Goal: Answer question/provide support: Share knowledge or assist other users

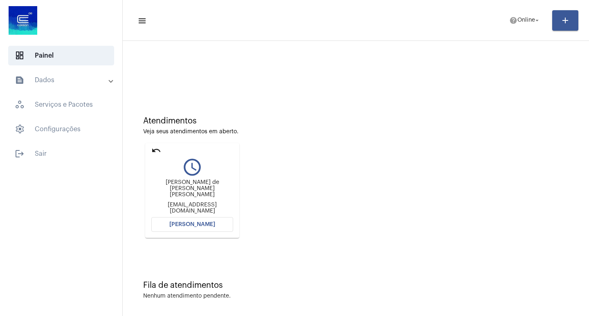
click at [224, 225] on button "[PERSON_NAME]" at bounding box center [192, 224] width 82 height 15
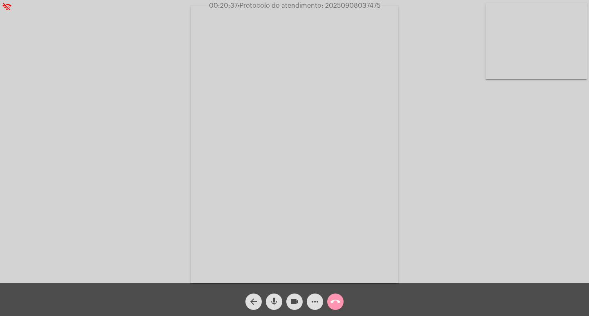
click at [347, 4] on span "• Protocolo do atendimento: 20250908037475" at bounding box center [308, 5] width 143 height 7
click at [347, 4] on span "• Protocolo do atendimento: 20250908037475" at bounding box center [309, 5] width 143 height 7
copy span "20250908037475"
click at [338, 299] on mat-icon "call_end" at bounding box center [335, 302] width 10 height 10
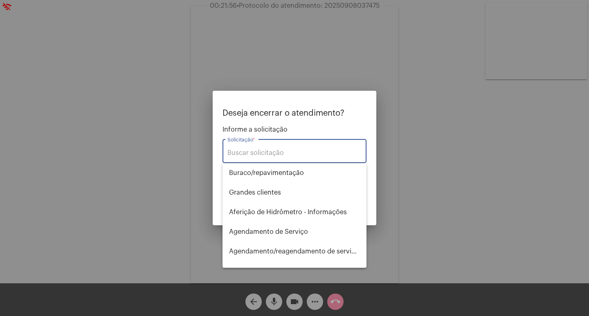
click at [425, 186] on div at bounding box center [294, 158] width 589 height 316
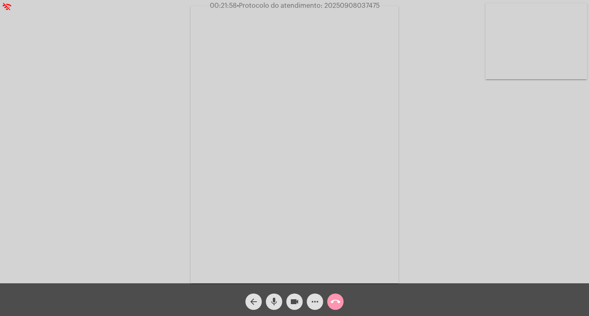
click at [345, 8] on span "• Protocolo do atendimento: 20250908037475" at bounding box center [308, 5] width 143 height 7
copy span "20250908037475"
click at [336, 298] on mat-icon "call_end" at bounding box center [335, 302] width 10 height 10
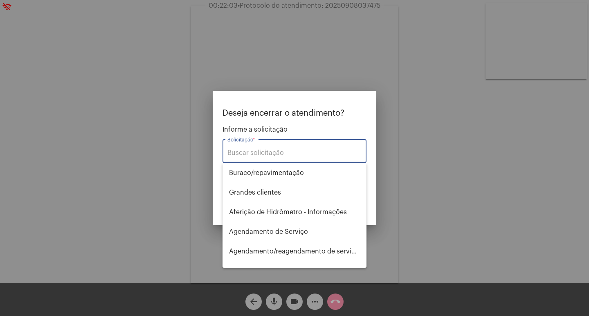
click at [392, 162] on div at bounding box center [294, 158] width 589 height 316
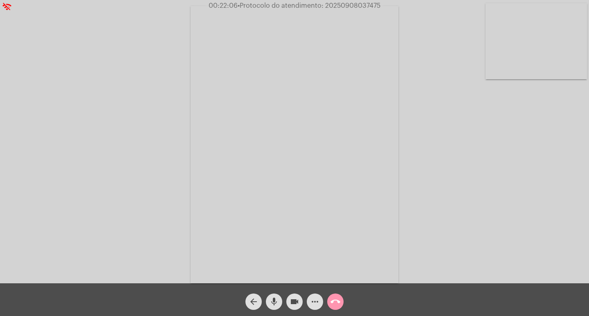
click at [334, 306] on mat-icon "call_end" at bounding box center [335, 302] width 10 height 10
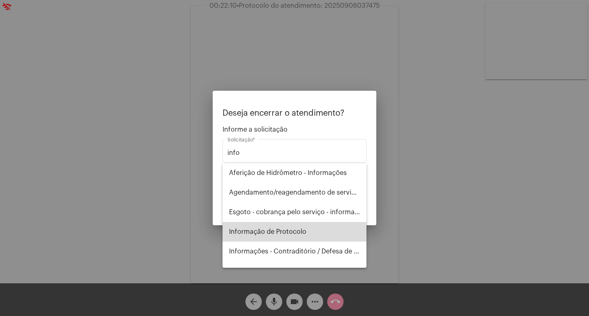
click at [311, 231] on span "Informação de Protocolo" at bounding box center [294, 232] width 131 height 20
type input "Informação de Protocolo"
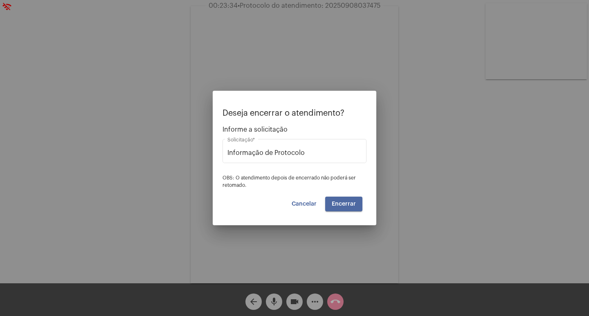
click at [353, 201] on span "Encerrar" at bounding box center [343, 204] width 24 height 6
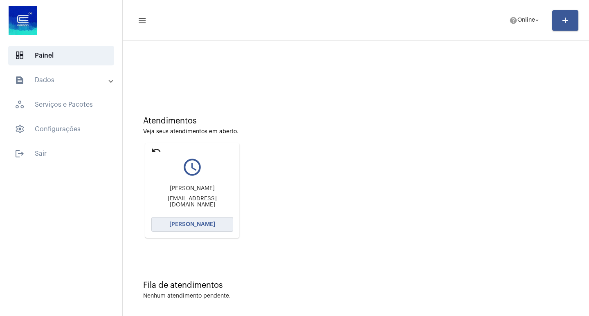
click at [204, 219] on button "[PERSON_NAME]" at bounding box center [192, 224] width 82 height 15
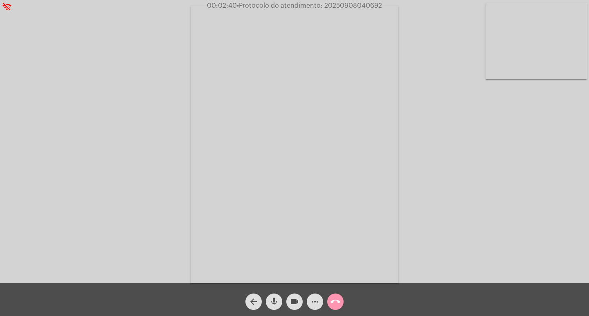
click at [318, 301] on mat-icon "more_horiz" at bounding box center [315, 302] width 10 height 10
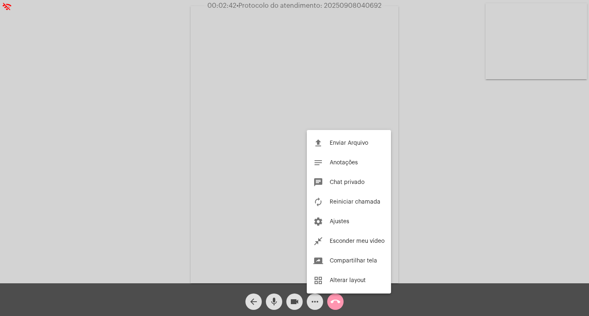
click at [0, 91] on div at bounding box center [294, 158] width 589 height 316
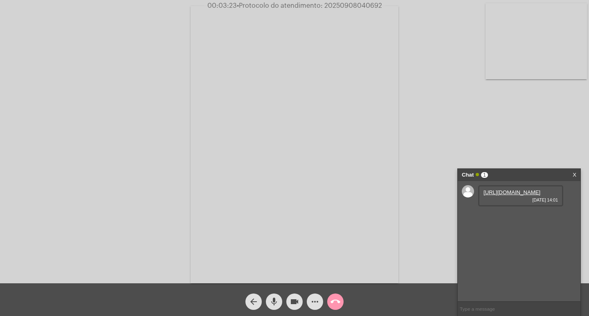
click at [488, 195] on link "[URL][DOMAIN_NAME]" at bounding box center [511, 192] width 57 height 6
click at [130, 291] on div "arrow_back mic videocam more_horiz call_end" at bounding box center [294, 299] width 589 height 33
click at [538, 125] on div "Acessando Câmera e Microfone..." at bounding box center [294, 143] width 587 height 283
click at [537, 115] on div "Acessando Câmera e Microfone..." at bounding box center [294, 143] width 587 height 283
click at [340, 302] on mat-icon "call_end" at bounding box center [335, 302] width 10 height 10
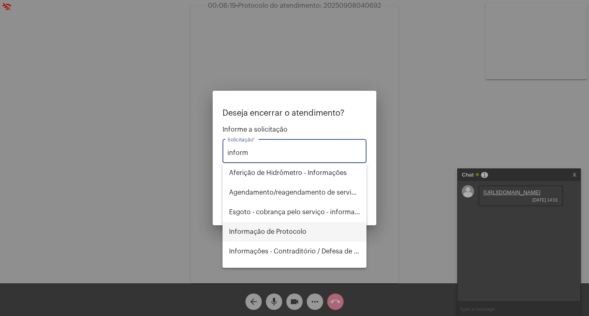
click at [290, 237] on span "Informação de Protocolo" at bounding box center [294, 232] width 131 height 20
type input "Informação de Protocolo"
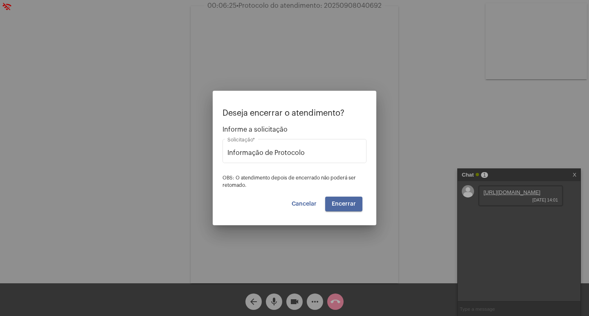
click at [339, 205] on span "Encerrar" at bounding box center [343, 204] width 24 height 6
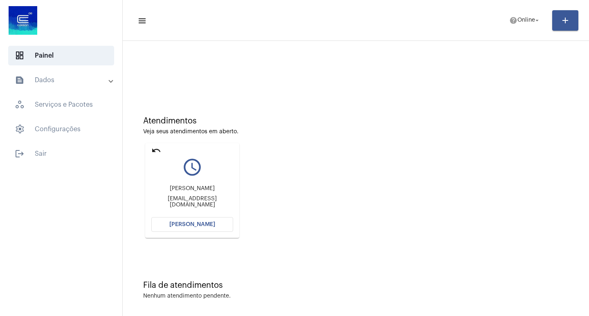
click at [199, 217] on button "[PERSON_NAME]" at bounding box center [192, 224] width 82 height 15
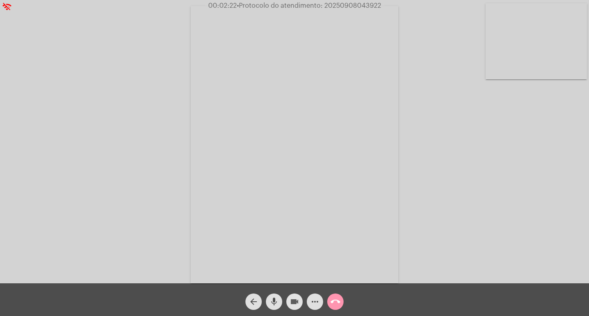
click at [291, 301] on mat-icon "videocam" at bounding box center [294, 302] width 10 height 10
click at [295, 299] on mat-icon "videocam_off" at bounding box center [294, 302] width 10 height 10
click at [313, 296] on span "more_horiz" at bounding box center [315, 301] width 10 height 16
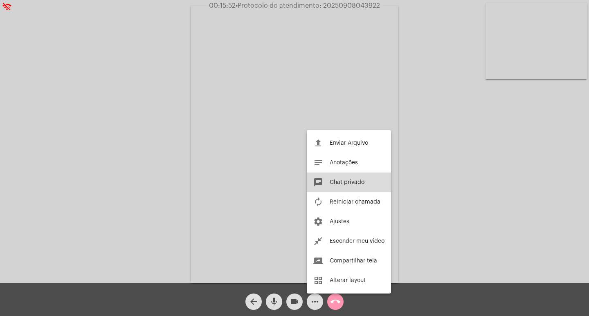
click at [353, 184] on span "Chat privado" at bounding box center [346, 182] width 35 height 6
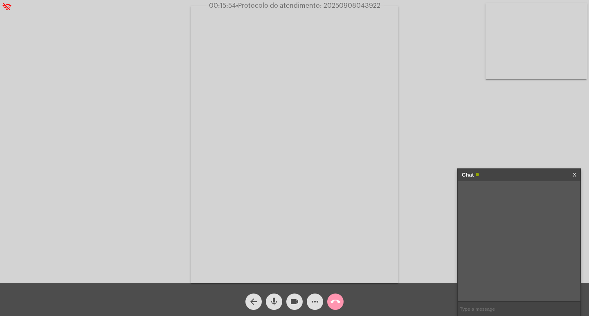
click at [518, 305] on input "text" at bounding box center [518, 309] width 123 height 14
paste input "7 [PERSON_NAME], 9 Horas e 15 Minutos até o vencimento!"
type input "7 [PERSON_NAME], 9 Horas e 15 Minutos até o vencimento!"
click at [339, 298] on mat-icon "call_end" at bounding box center [335, 302] width 10 height 10
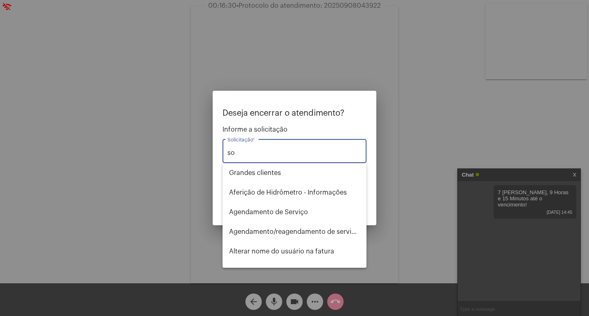
type input "s"
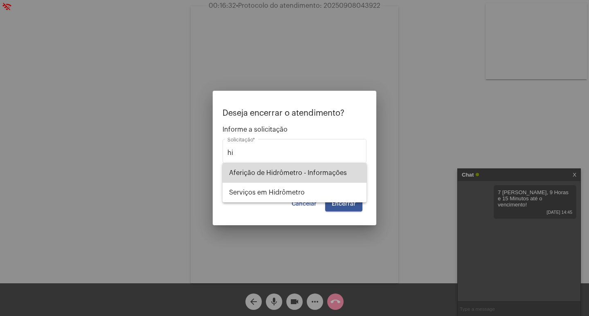
click at [299, 177] on span "Aferição de Hidrômetro - Informações" at bounding box center [294, 173] width 131 height 20
type input "Aferição de Hidrômetro - Informações"
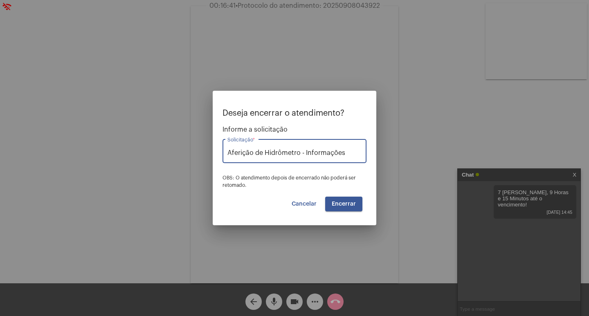
click at [356, 203] on button "Encerrar" at bounding box center [343, 204] width 37 height 15
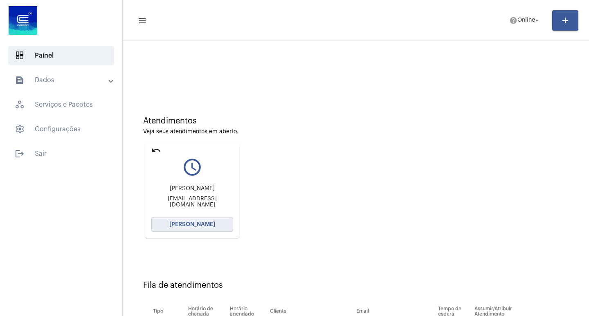
click at [202, 228] on button "[PERSON_NAME]" at bounding box center [192, 224] width 82 height 15
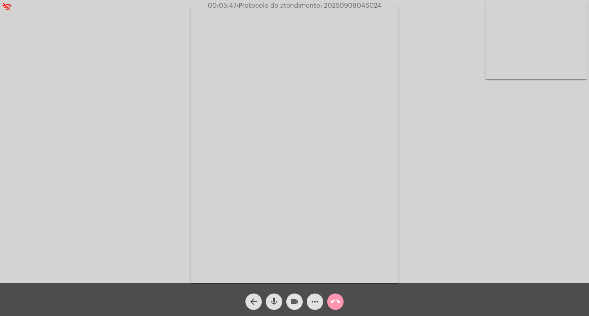
click at [299, 298] on button "videocam" at bounding box center [294, 301] width 16 height 16
click at [298, 291] on div "videocam_off" at bounding box center [294, 299] width 20 height 20
click at [296, 298] on mat-icon "videocam" at bounding box center [294, 302] width 10 height 10
click at [296, 298] on mat-icon "videocam_off" at bounding box center [294, 302] width 10 height 10
click at [312, 299] on mat-icon "more_horiz" at bounding box center [315, 302] width 10 height 10
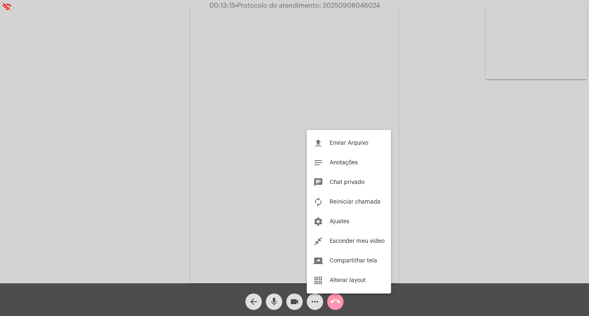
click at [143, 156] on div at bounding box center [294, 158] width 589 height 316
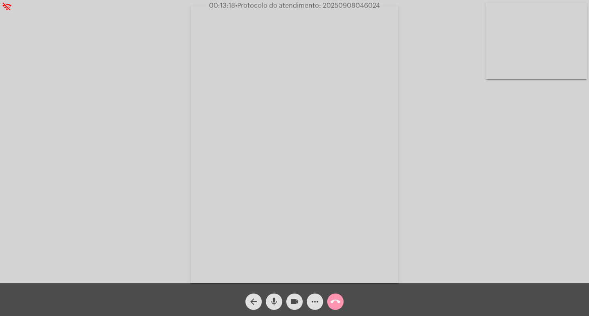
click at [274, 300] on mat-icon "mic" at bounding box center [274, 302] width 10 height 10
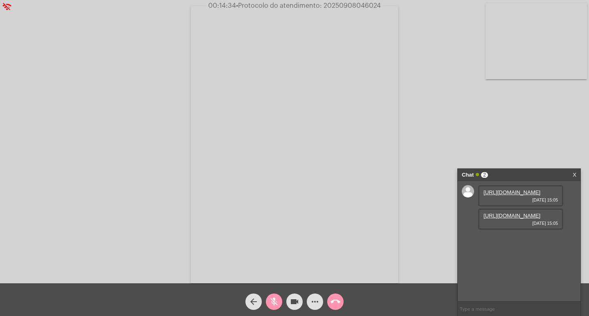
click at [506, 195] on link "[URL][DOMAIN_NAME]" at bounding box center [511, 192] width 57 height 6
click at [517, 219] on link "[URL][DOMAIN_NAME]" at bounding box center [511, 216] width 57 height 6
click at [271, 302] on mat-icon "mic_off" at bounding box center [274, 302] width 10 height 10
click at [312, 304] on mat-icon "more_horiz" at bounding box center [315, 302] width 10 height 10
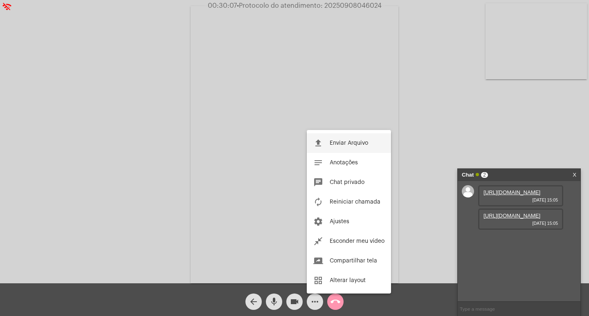
click at [350, 144] on span "Enviar Arquivo" at bounding box center [348, 143] width 38 height 6
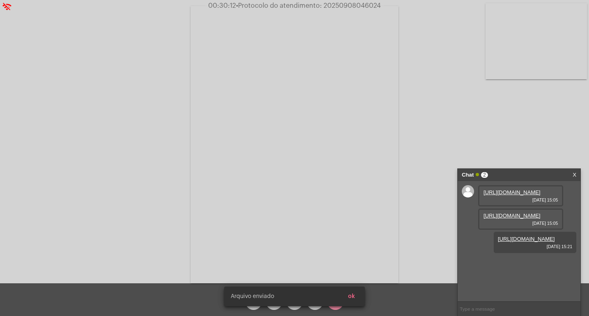
scroll to position [7, 0]
click at [524, 242] on link "[URL][DOMAIN_NAME]" at bounding box center [525, 239] width 57 height 6
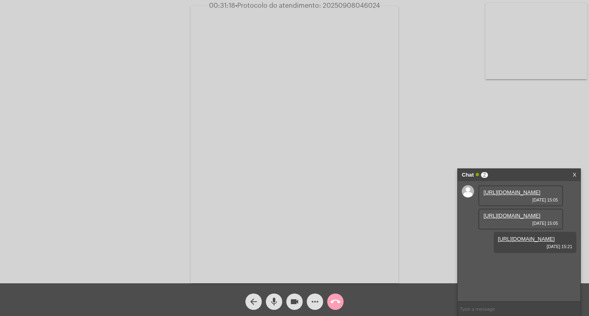
click at [333, 304] on mat-icon "call_end" at bounding box center [335, 302] width 10 height 10
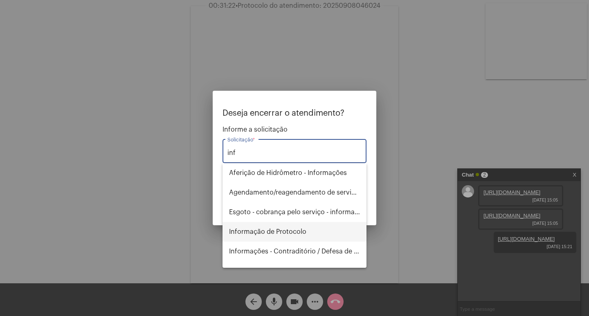
click at [263, 235] on span "Informação de Protocolo" at bounding box center [294, 232] width 131 height 20
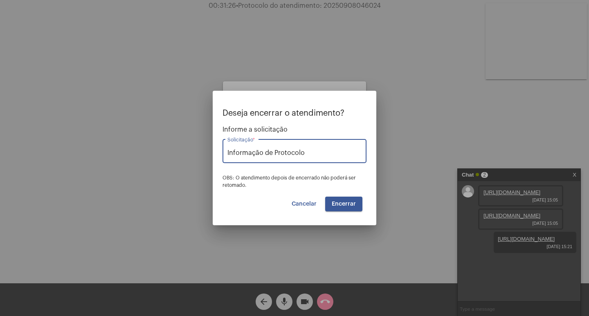
type input "Informação de Protocolo"
click at [300, 204] on span "Cancelar" at bounding box center [303, 204] width 25 height 6
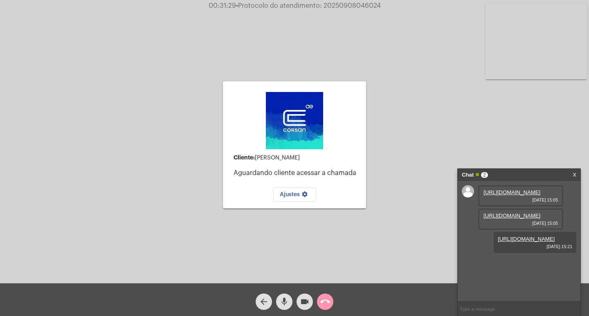
drag, startPoint x: 334, startPoint y: 297, endPoint x: 329, endPoint y: 299, distance: 5.7
click at [329, 299] on div "call_end" at bounding box center [325, 299] width 20 height 20
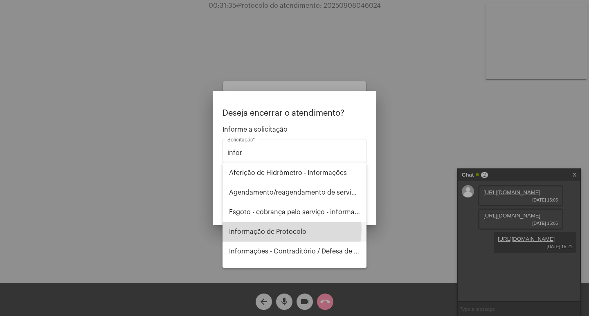
click at [291, 229] on span "Informação de Protocolo" at bounding box center [294, 232] width 131 height 20
type input "Informação de Protocolo"
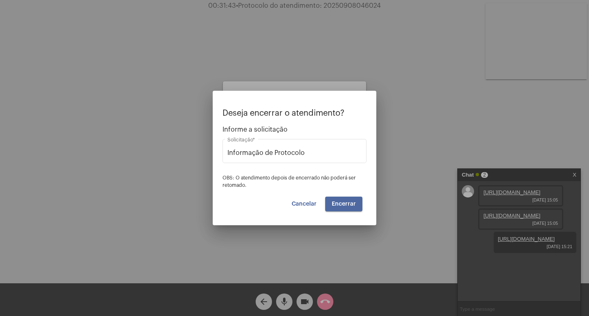
click at [347, 204] on span "Encerrar" at bounding box center [343, 204] width 24 height 6
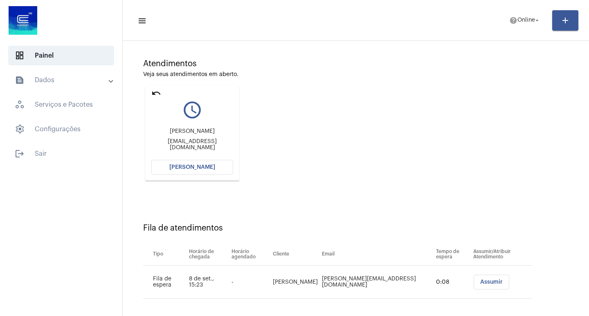
scroll to position [62, 0]
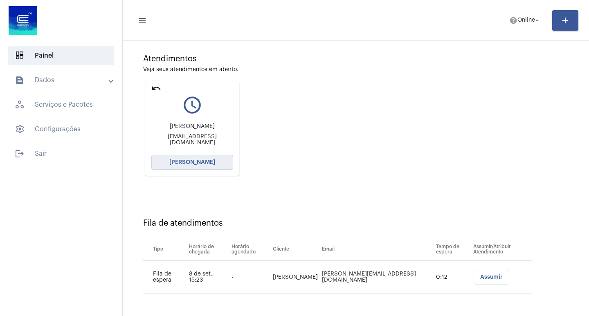
click at [220, 157] on button "[PERSON_NAME]" at bounding box center [192, 162] width 82 height 15
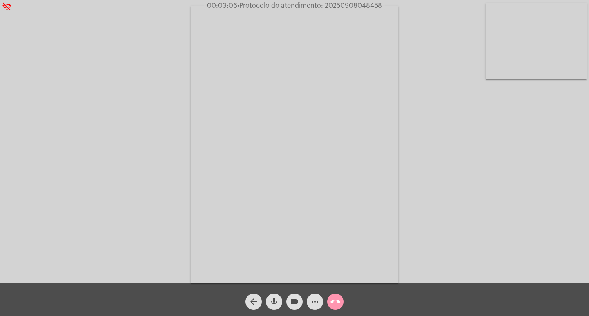
click at [296, 298] on mat-icon "videocam" at bounding box center [294, 302] width 10 height 10
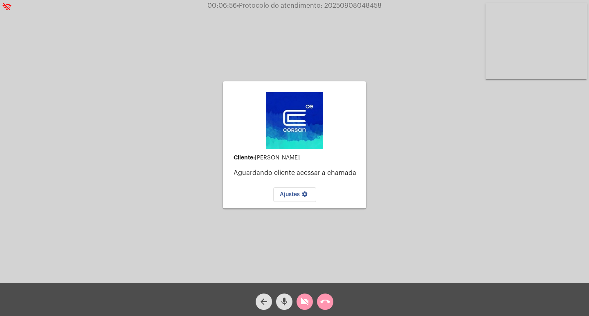
click at [299, 304] on button "videocam_off" at bounding box center [304, 301] width 16 height 16
click at [326, 302] on mat-icon "call_end" at bounding box center [325, 302] width 10 height 10
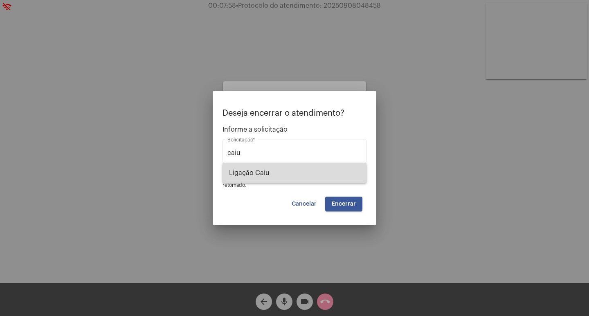
click at [271, 180] on span "Ligação Caiu" at bounding box center [294, 173] width 131 height 20
type input "Ligação Caiu"
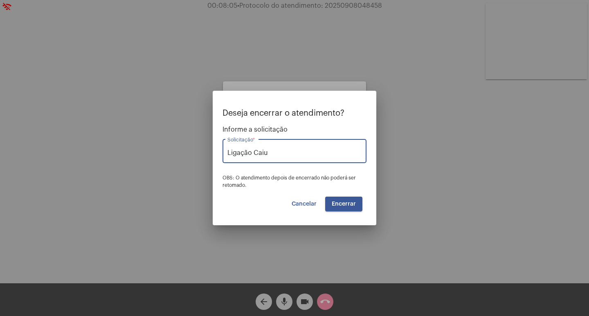
click at [330, 200] on button "Encerrar" at bounding box center [343, 204] width 37 height 15
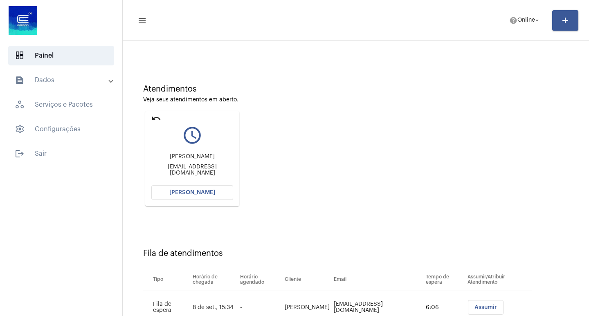
scroll to position [62, 0]
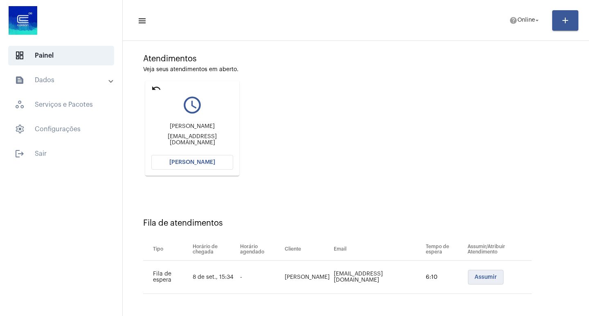
click at [468, 276] on button "Assumir" at bounding box center [486, 277] width 36 height 15
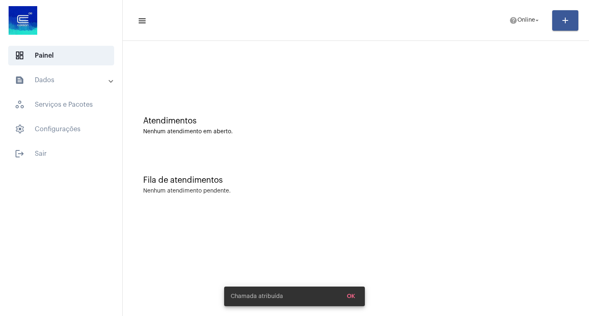
scroll to position [0, 0]
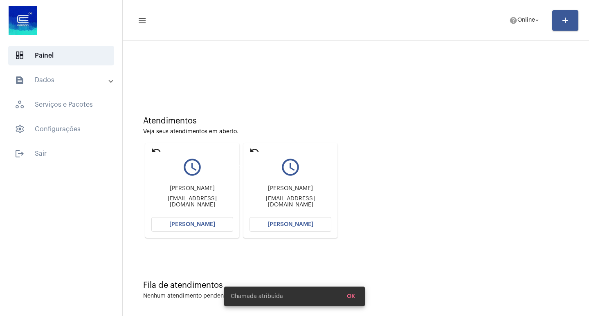
click at [253, 149] on mat-icon "undo" at bounding box center [254, 150] width 10 height 10
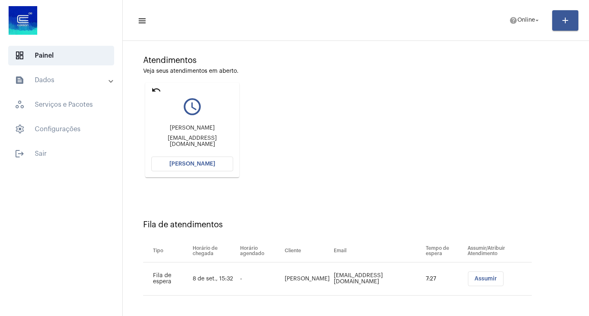
scroll to position [62, 0]
click at [195, 163] on span "[PERSON_NAME]" at bounding box center [192, 162] width 46 height 6
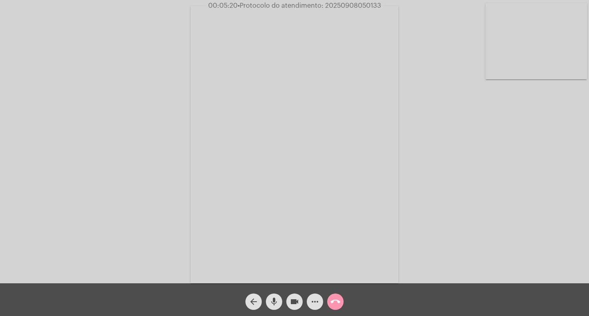
click at [297, 303] on mat-icon "videocam" at bounding box center [294, 302] width 10 height 10
click at [295, 304] on mat-icon "videocam_off" at bounding box center [294, 302] width 10 height 10
click at [311, 307] on mat-icon "more_horiz" at bounding box center [315, 302] width 10 height 10
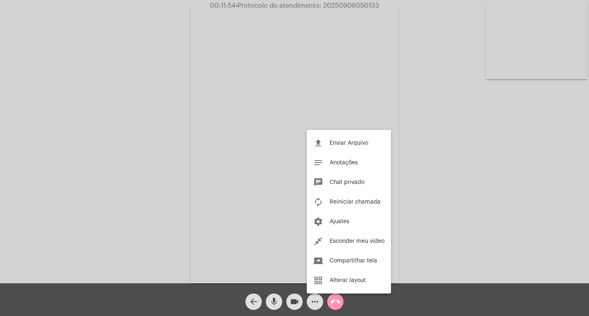
click at [464, 242] on div at bounding box center [294, 158] width 589 height 316
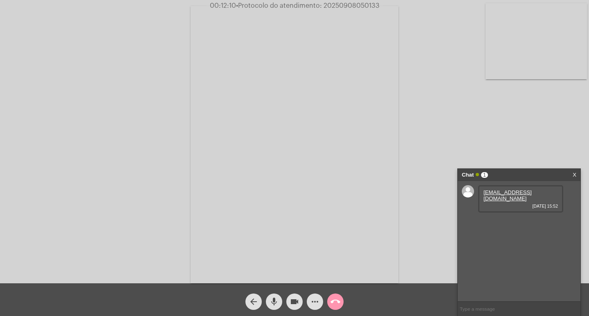
drag, startPoint x: 536, startPoint y: 190, endPoint x: 481, endPoint y: 193, distance: 54.9
click at [481, 193] on div "[EMAIL_ADDRESS][DOMAIN_NAME] [DATE] 15:52" at bounding box center [520, 198] width 85 height 27
copy link "[EMAIL_ADDRESS][DOMAIN_NAME]"
click at [517, 215] on div "54999836460 [DATE] 15:52" at bounding box center [520, 225] width 85 height 21
click at [515, 219] on span "54999836460" at bounding box center [499, 222] width 33 height 6
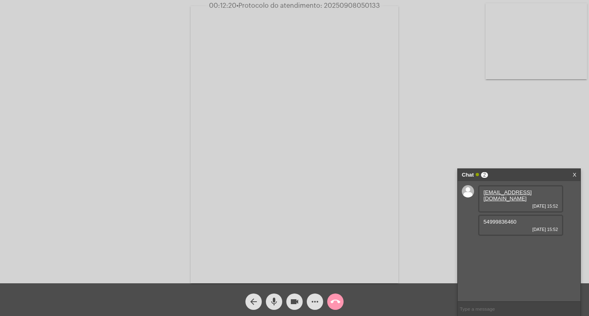
click at [515, 219] on span "54999836460" at bounding box center [499, 222] width 33 height 6
copy span "54999836460"
click at [339, 299] on mat-icon "call_end" at bounding box center [335, 302] width 10 height 10
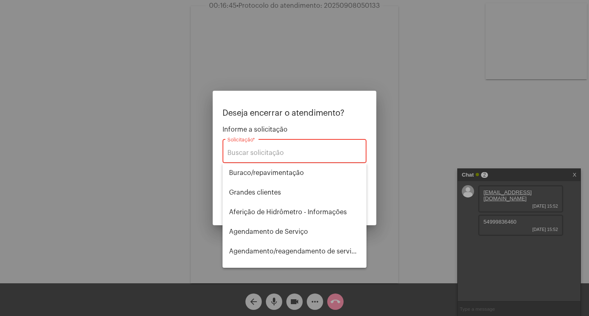
click at [399, 221] on div at bounding box center [294, 158] width 589 height 316
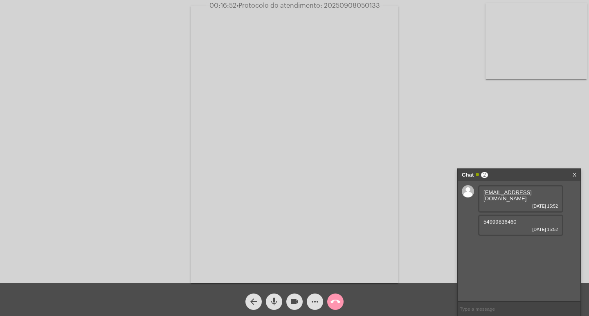
click at [366, 8] on span "• Protocolo do atendimento: 20250908050133" at bounding box center [307, 5] width 143 height 7
copy span "20250908050133"
click at [492, 305] on input "text" at bounding box center [518, 309] width 123 height 14
paste input "20250908050133"
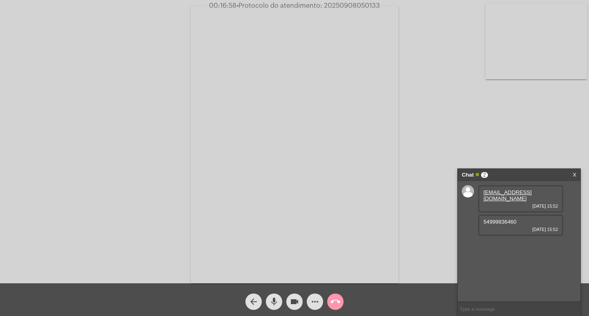
type input "20250908050133"
click at [335, 305] on mat-icon "call_end" at bounding box center [335, 302] width 10 height 10
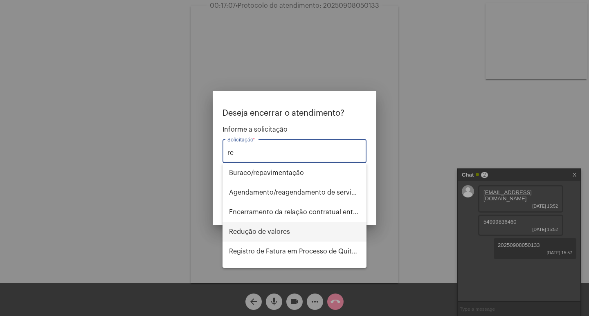
click at [309, 234] on span "Redução de valores" at bounding box center [294, 232] width 131 height 20
type input "Redução de valores"
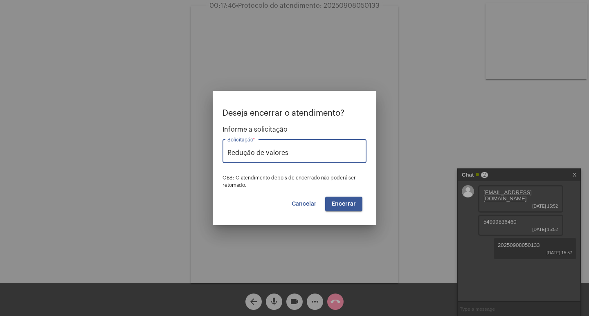
click at [336, 206] on span "Encerrar" at bounding box center [343, 204] width 24 height 6
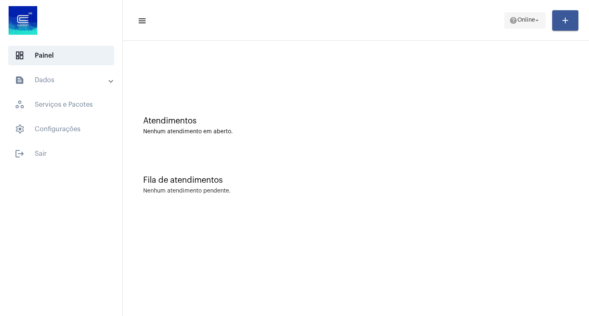
click at [517, 24] on span "help Online arrow_drop_down" at bounding box center [524, 20] width 31 height 15
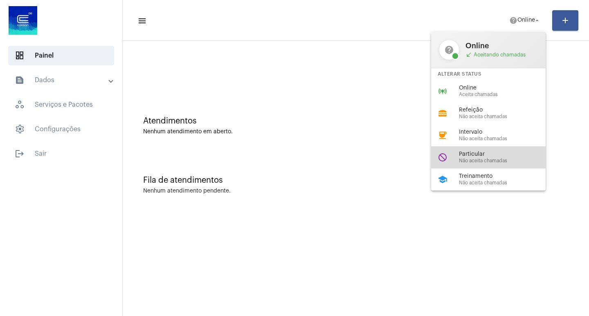
click at [485, 163] on div "do_not_disturb Particular Não aceita chamadas" at bounding box center [495, 157] width 128 height 22
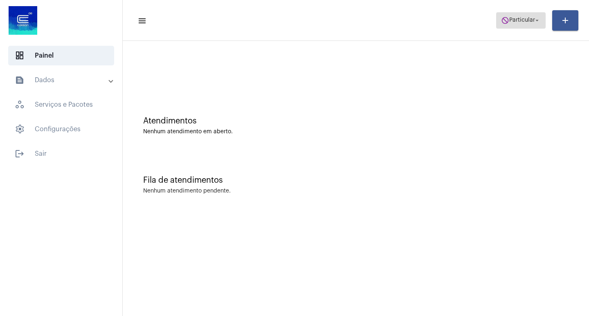
click at [519, 25] on span "do_not_disturb Particular arrow_drop_down" at bounding box center [521, 20] width 40 height 15
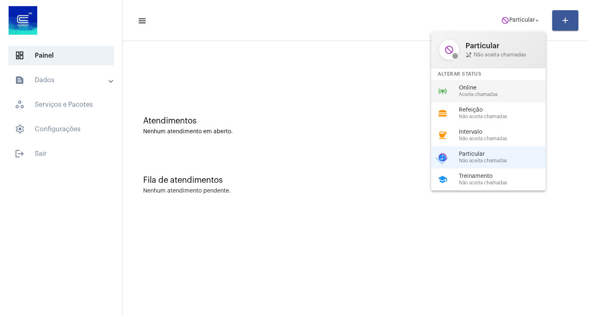
click at [461, 94] on span "Aceita chamadas" at bounding box center [505, 94] width 93 height 5
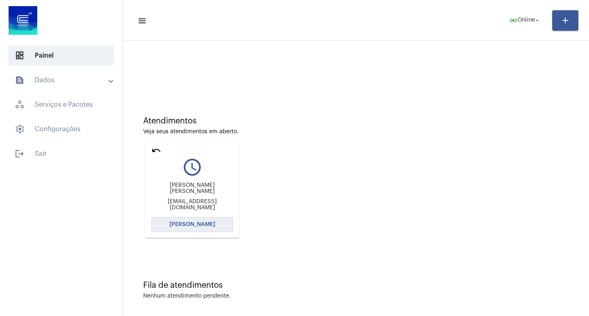
click at [211, 228] on button "[PERSON_NAME]" at bounding box center [192, 224] width 82 height 15
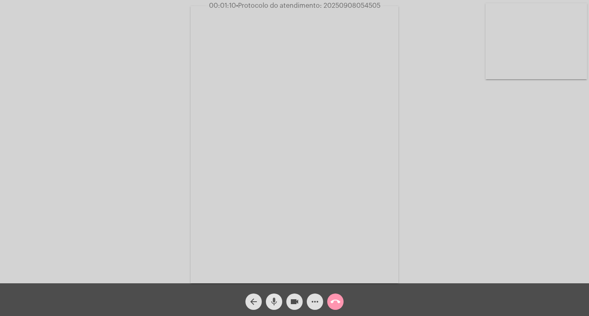
click at [279, 304] on button "mic" at bounding box center [274, 301] width 16 height 16
click at [278, 295] on span "mic_off" at bounding box center [274, 301] width 10 height 16
click at [278, 295] on span "mic" at bounding box center [274, 301] width 10 height 16
click at [293, 301] on mat-icon "videocam" at bounding box center [294, 302] width 10 height 10
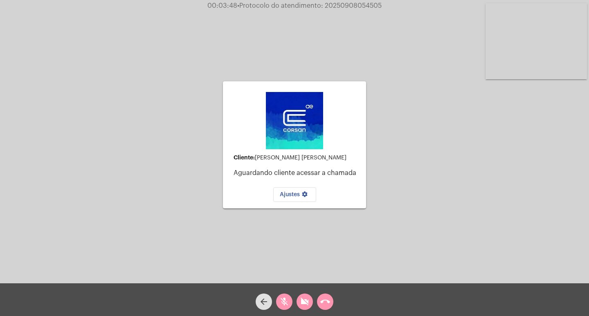
click at [292, 300] on button "mic_off" at bounding box center [284, 301] width 16 height 16
click at [303, 297] on mat-icon "videocam_off" at bounding box center [305, 302] width 10 height 10
click at [325, 304] on mat-icon "call_end" at bounding box center [325, 302] width 10 height 10
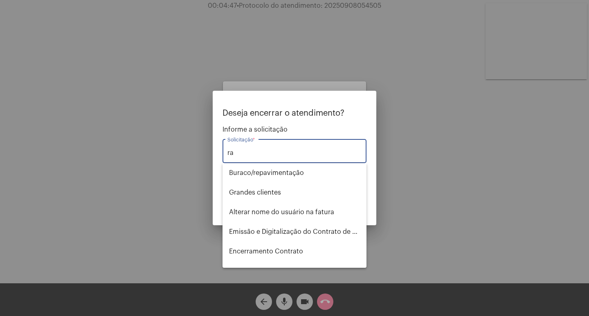
type input "r"
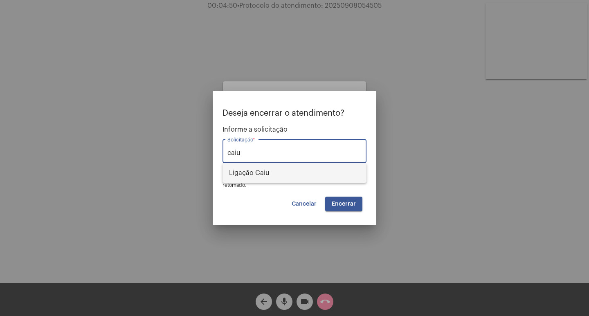
click at [253, 170] on span "Ligação Caiu" at bounding box center [294, 173] width 131 height 20
type input "Ligação Caiu"
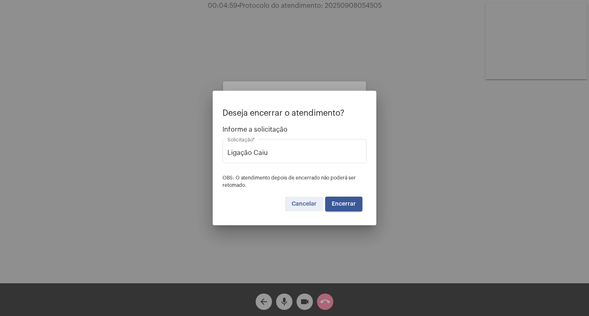
click at [313, 197] on button "Cancelar" at bounding box center [304, 204] width 38 height 15
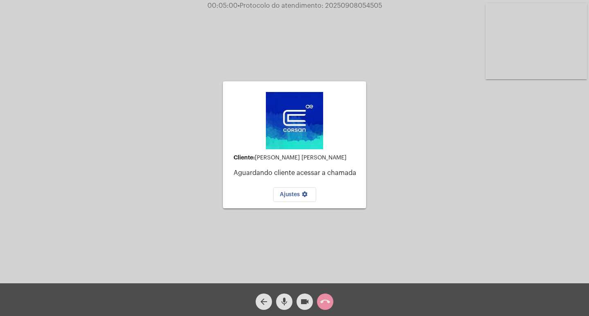
click at [349, 1] on div "Cliente: [PERSON_NAME] [PERSON_NAME] Aguardando cliente acessar a chamada Ajust…" at bounding box center [294, 141] width 589 height 283
drag, startPoint x: 349, startPoint y: 1, endPoint x: 346, endPoint y: 7, distance: 7.1
click at [347, 6] on app-call "00:05:00 • Protocolo do atendimento: 20250908054505 Cliente: [PERSON_NAME] [PER…" at bounding box center [294, 158] width 589 height 316
copy app-call "Cliente"
click at [325, 306] on mat-icon "call_end" at bounding box center [325, 302] width 10 height 10
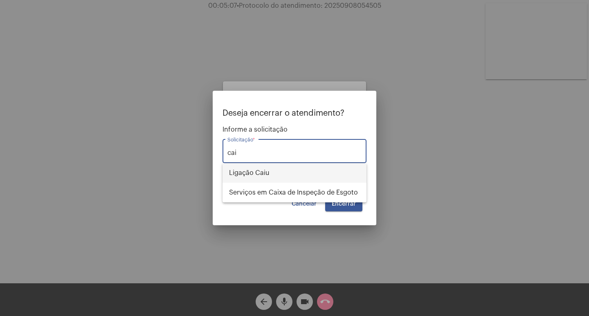
click at [297, 172] on span "Ligação Caiu" at bounding box center [294, 173] width 131 height 20
type input "Ligação Caiu"
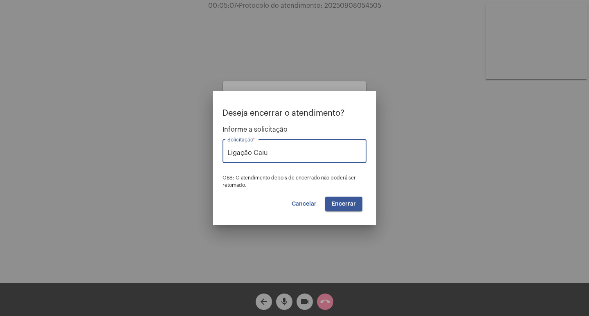
click at [346, 205] on span "Encerrar" at bounding box center [343, 204] width 24 height 6
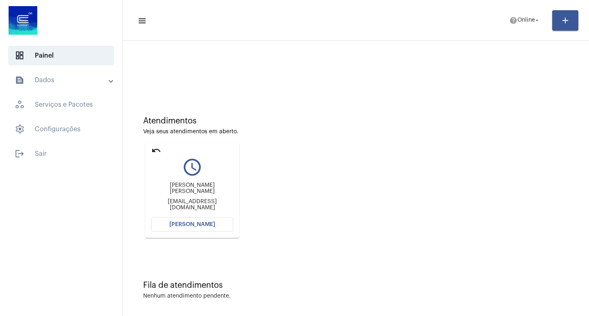
scroll to position [4, 0]
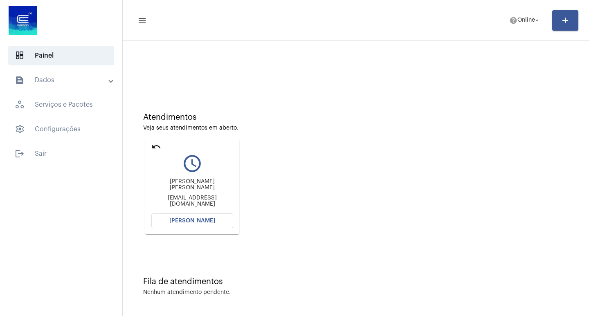
click at [210, 217] on button "[PERSON_NAME]" at bounding box center [192, 220] width 82 height 15
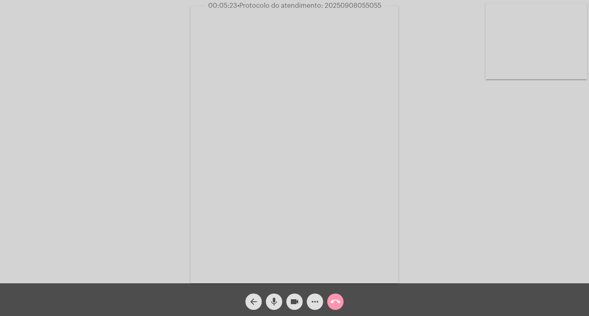
click at [297, 300] on mat-icon "videocam" at bounding box center [294, 302] width 10 height 10
click at [293, 306] on mat-icon "videocam_off" at bounding box center [294, 302] width 10 height 10
click at [296, 300] on mat-icon "videocam" at bounding box center [294, 302] width 10 height 10
click at [290, 305] on mat-icon "videocam_off" at bounding box center [294, 302] width 10 height 10
click at [273, 299] on mat-icon "mic" at bounding box center [274, 302] width 10 height 10
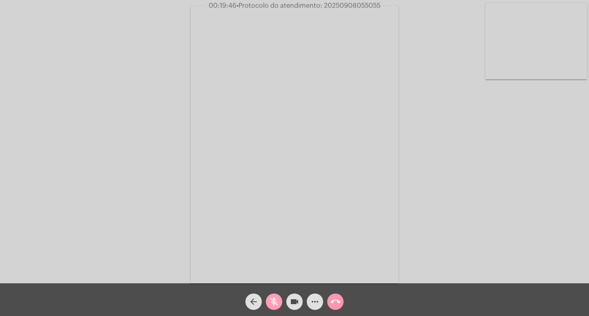
click at [274, 304] on mat-icon "mic_off" at bounding box center [274, 302] width 10 height 10
click at [274, 304] on mat-icon "mic" at bounding box center [274, 302] width 10 height 10
click at [298, 299] on mat-icon "videocam" at bounding box center [294, 302] width 10 height 10
click at [298, 299] on mat-icon "videocam_off" at bounding box center [294, 302] width 10 height 10
click at [277, 302] on mat-icon "mic_off" at bounding box center [274, 302] width 10 height 10
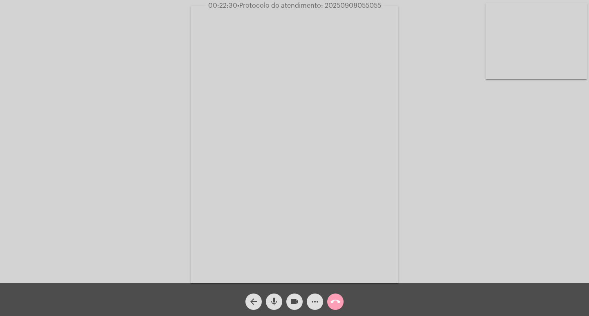
click at [338, 305] on mat-icon "call_end" at bounding box center [335, 302] width 10 height 10
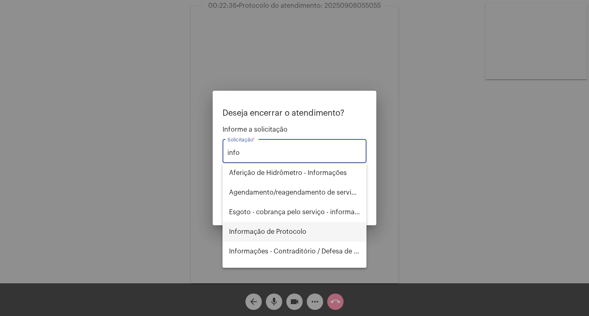
click at [290, 227] on span "Informação de Protocolo" at bounding box center [294, 232] width 131 height 20
type input "Informação de Protocolo"
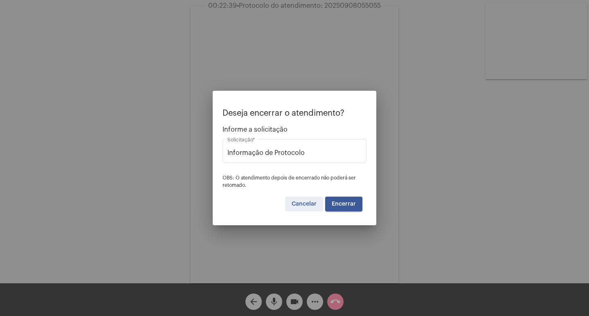
click at [296, 206] on span "Cancelar" at bounding box center [303, 204] width 25 height 6
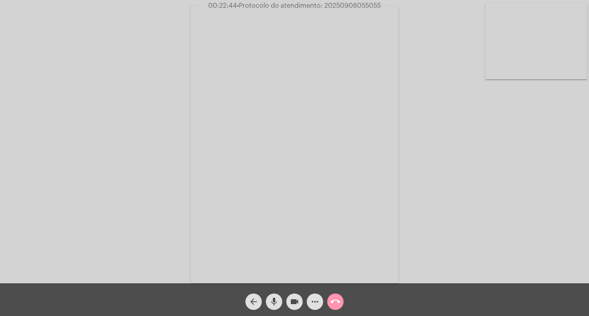
drag, startPoint x: 321, startPoint y: 3, endPoint x: 385, endPoint y: -4, distance: 64.5
click at [385, 0] on html "00:22:44 • Protocolo do atendimento: 20250908055055 Acessando Câmera e Microfon…" at bounding box center [294, 158] width 589 height 316
copy app-call "20250908055055"
click at [343, 299] on div "call_end" at bounding box center [335, 299] width 20 height 20
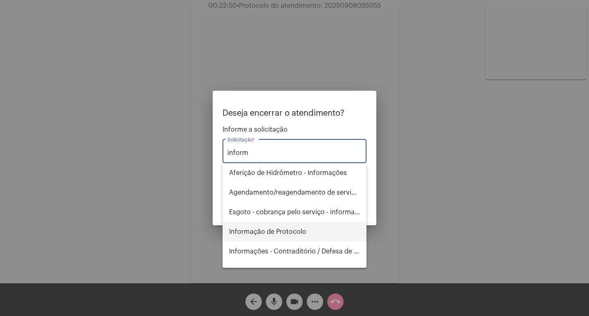
click at [303, 233] on span "Informação de Protocolo" at bounding box center [294, 232] width 131 height 20
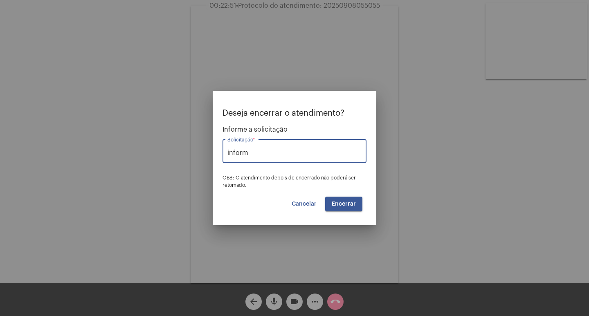
type input "Informação de Protocolo"
click at [344, 201] on span "Encerrar" at bounding box center [343, 204] width 24 height 6
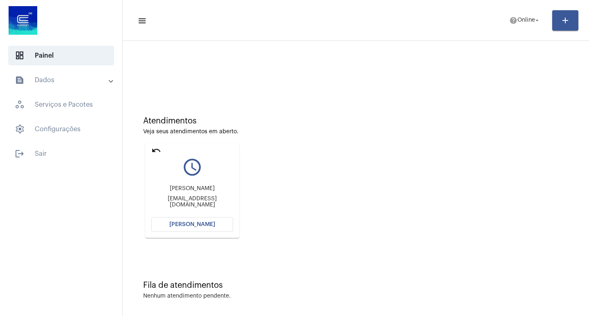
click at [154, 148] on mat-icon "undo" at bounding box center [156, 150] width 10 height 10
click at [154, 153] on mat-icon "undo" at bounding box center [156, 150] width 10 height 10
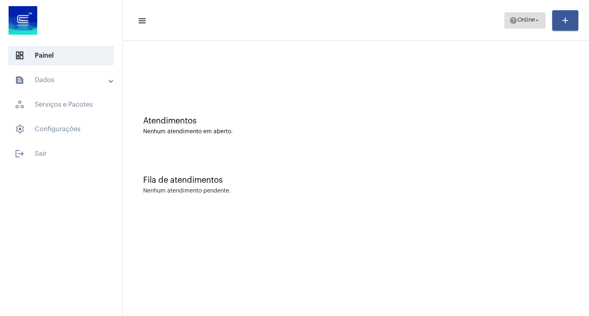
click at [519, 22] on span "Online" at bounding box center [526, 21] width 18 height 6
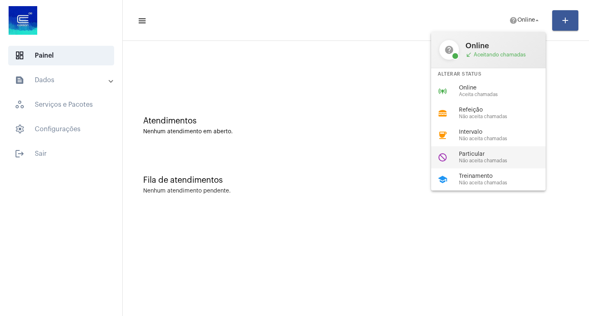
click at [486, 147] on div "do_not_disturb Particular Não aceita chamadas" at bounding box center [495, 157] width 128 height 22
